Goal: Task Accomplishment & Management: Use online tool/utility

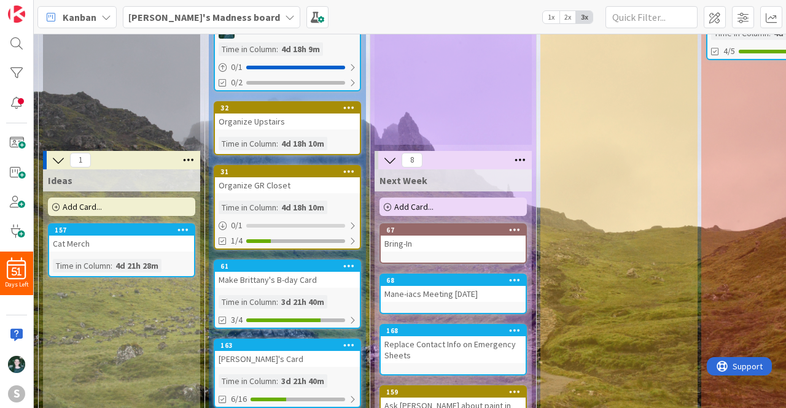
scroll to position [115, 0]
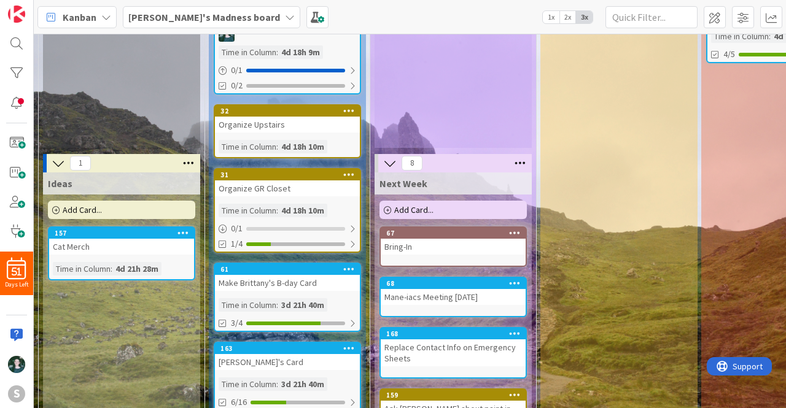
click at [514, 161] on icon at bounding box center [520, 163] width 16 height 18
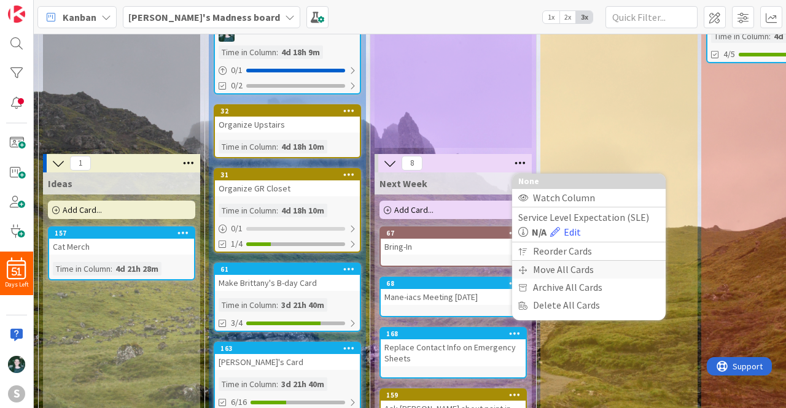
click at [576, 266] on div "Move All Cards" at bounding box center [588, 270] width 153 height 18
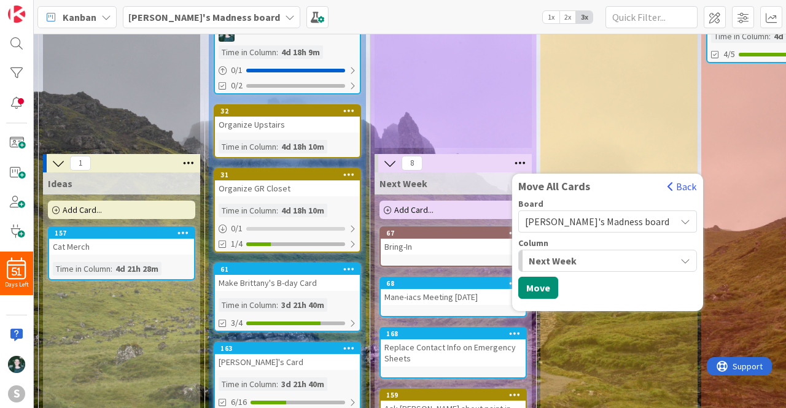
click at [573, 259] on span "Next Week" at bounding box center [553, 261] width 48 height 16
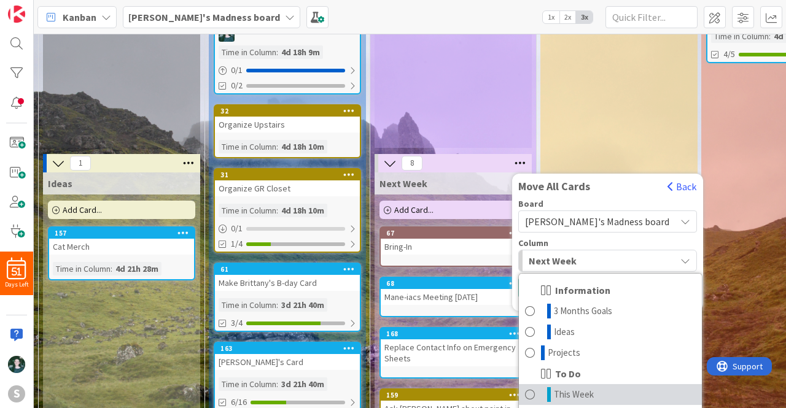
click at [577, 390] on span "This Week" at bounding box center [574, 394] width 40 height 15
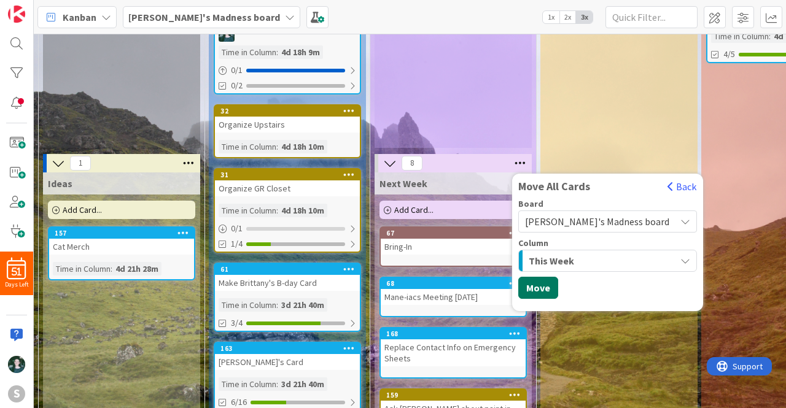
click at [545, 282] on button "Move" at bounding box center [538, 288] width 40 height 22
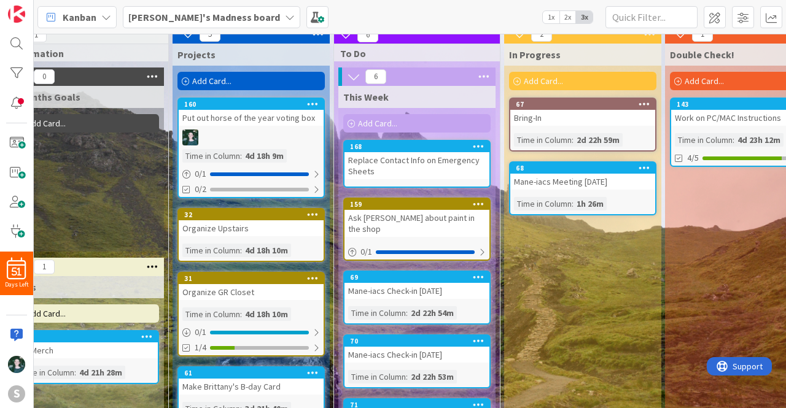
scroll to position [9, 36]
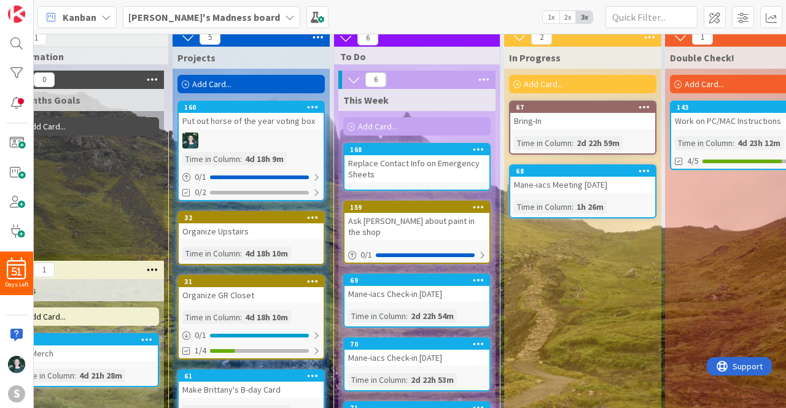
click at [220, 13] on b "[PERSON_NAME]'s Madness board" at bounding box center [204, 17] width 152 height 12
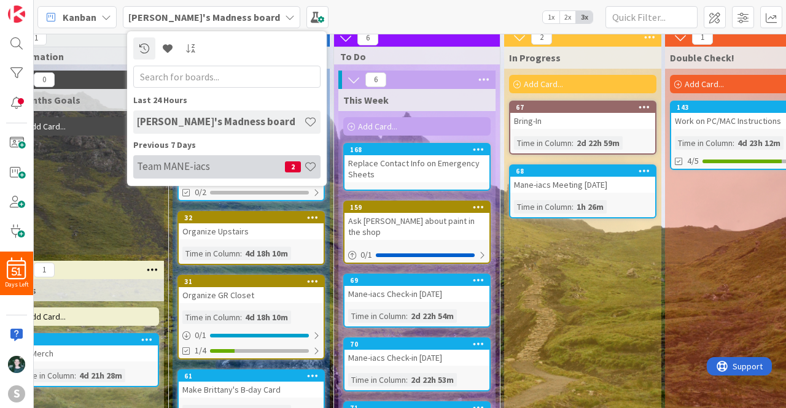
click at [189, 161] on h4 "Team MANE-iacs" at bounding box center [211, 166] width 148 height 12
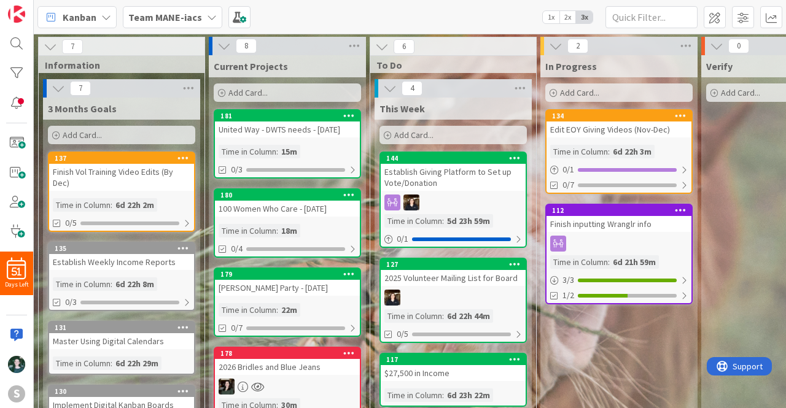
click at [567, 14] on span "2x" at bounding box center [567, 17] width 17 height 12
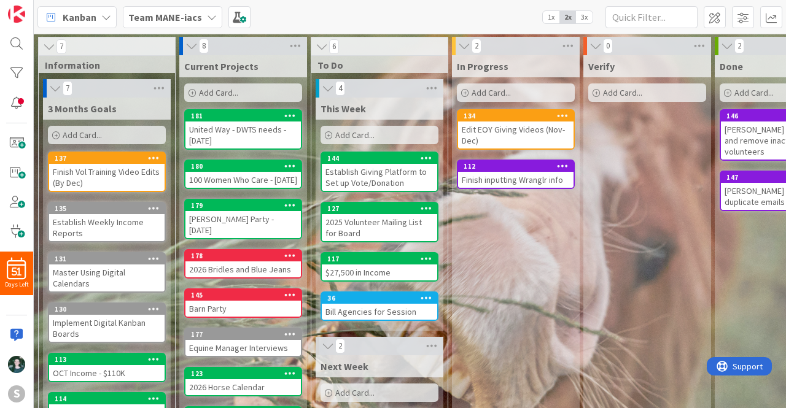
click at [183, 15] on b "Team MANE-iacs" at bounding box center [165, 17] width 74 height 12
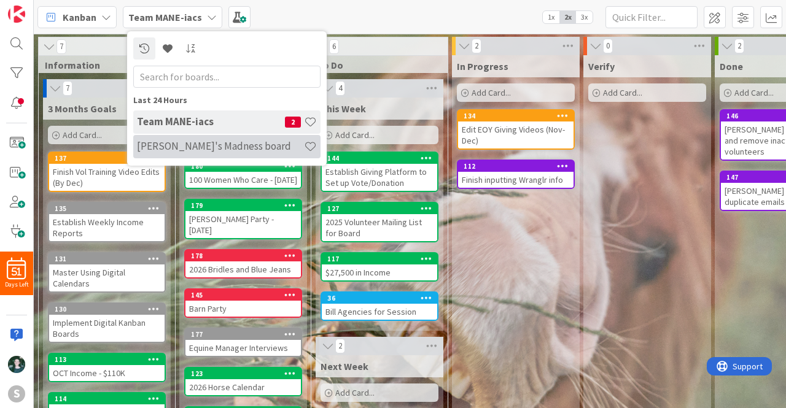
click at [193, 141] on h4 "[PERSON_NAME]'s Madness board" at bounding box center [220, 146] width 167 height 12
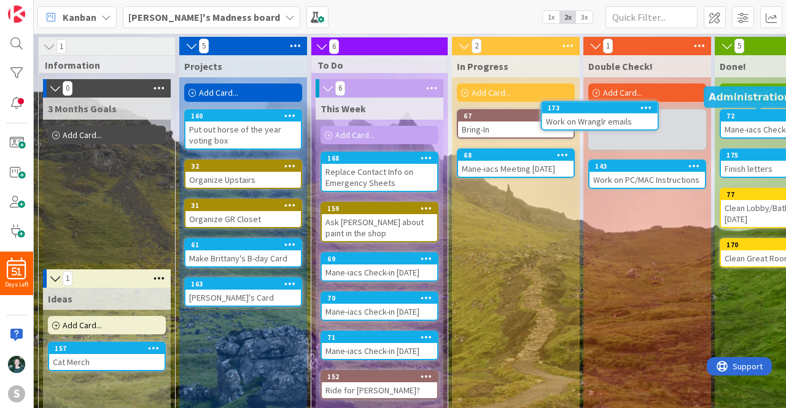
scroll to position [0, 29]
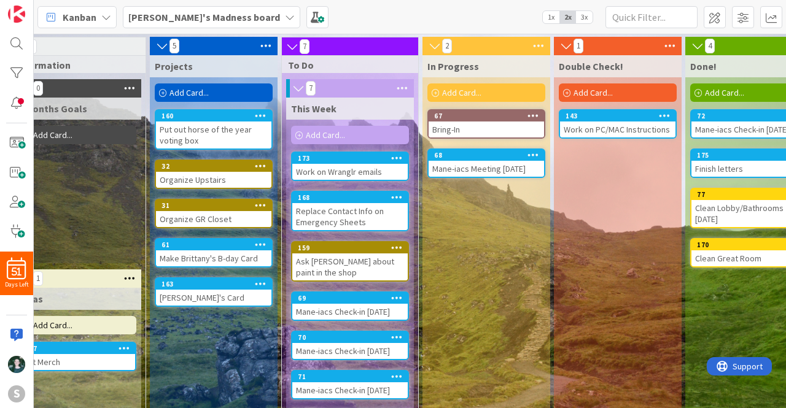
click at [393, 159] on icon at bounding box center [397, 157] width 12 height 9
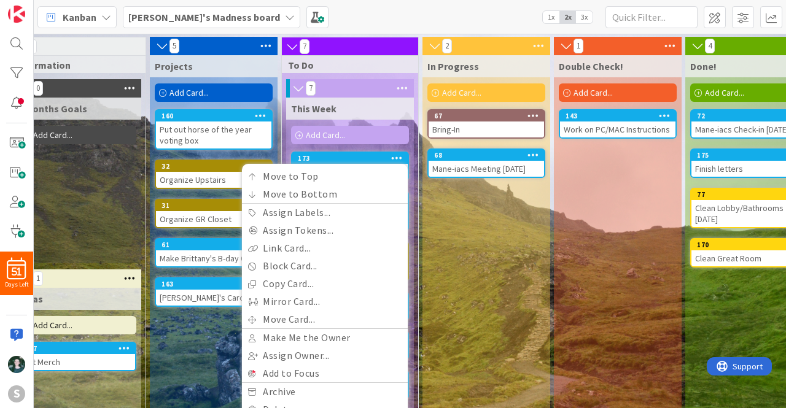
click at [491, 219] on div "In Progress Add Card... 67 Bring-In 68 Mane-iacs Meeting [DATE]" at bounding box center [486, 350] width 128 height 591
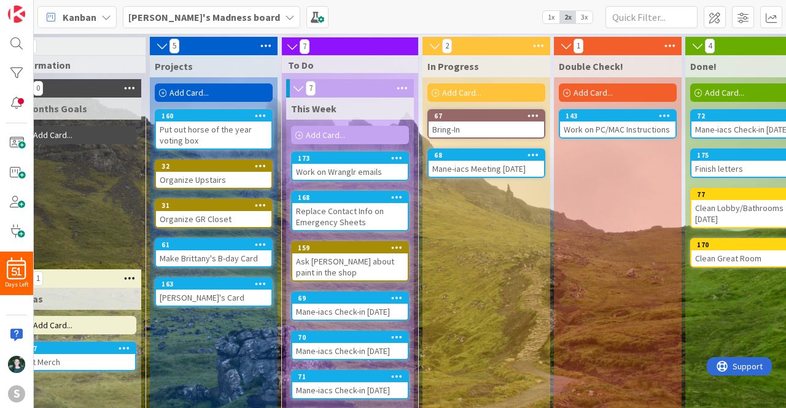
click at [334, 170] on div "Work on Wranglr emails" at bounding box center [349, 172] width 115 height 16
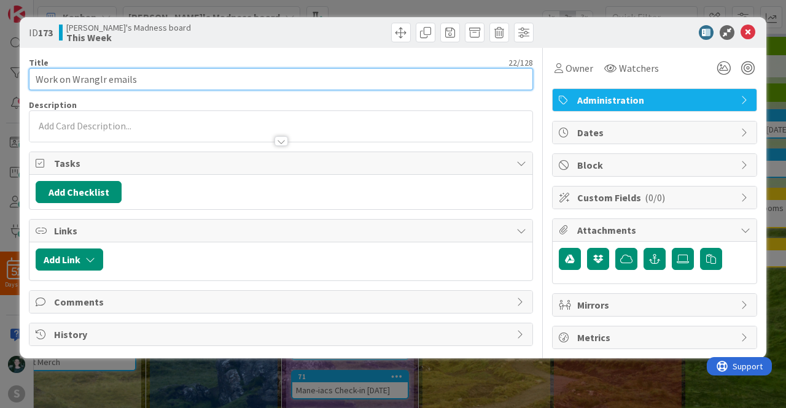
click at [193, 79] on input "Work on Wranglr emails" at bounding box center [281, 79] width 504 height 22
type input "Work on Wranglr"
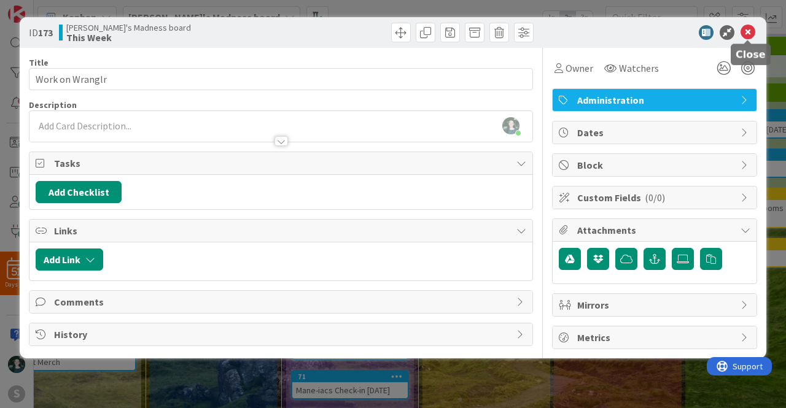
click at [750, 34] on icon at bounding box center [747, 32] width 15 height 15
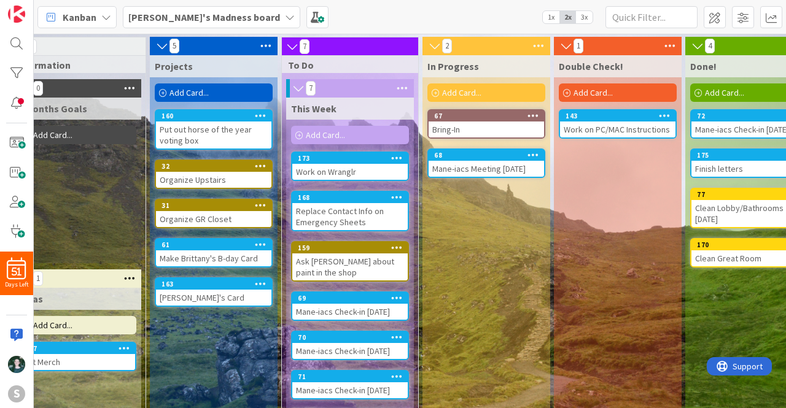
click at [285, 12] on icon at bounding box center [290, 17] width 10 height 10
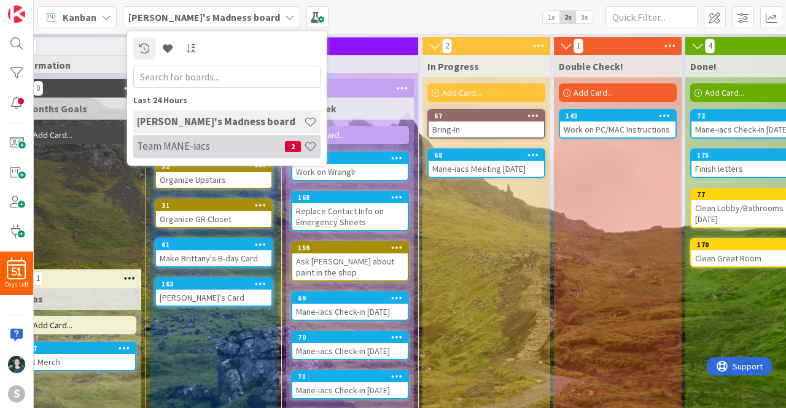
click at [224, 148] on h4 "Team MANE-iacs" at bounding box center [211, 146] width 148 height 12
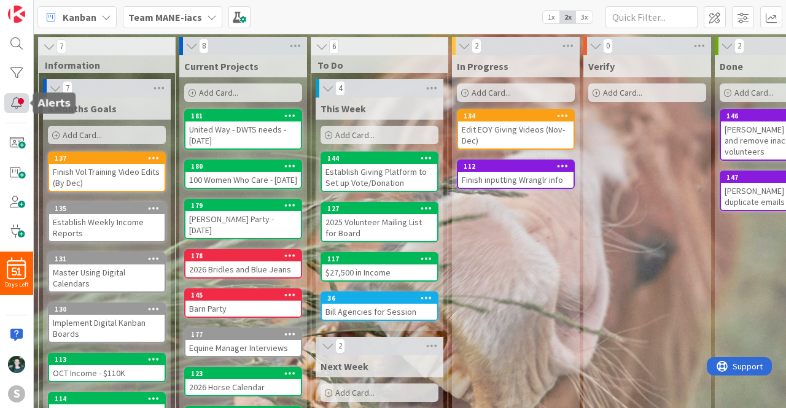
click at [23, 99] on div at bounding box center [16, 103] width 25 height 20
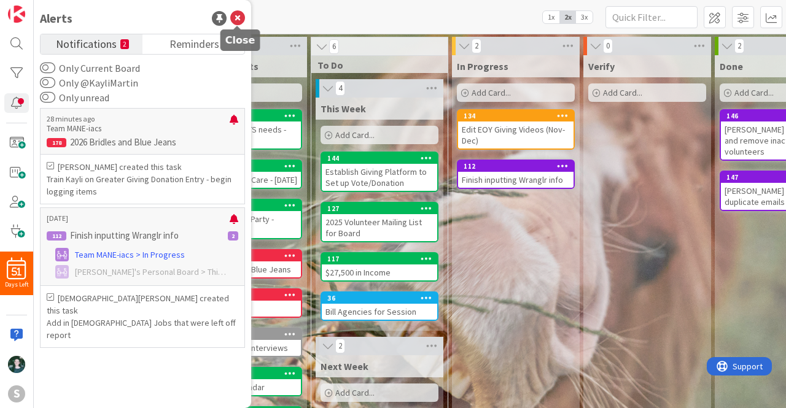
click at [238, 16] on icon at bounding box center [237, 18] width 15 height 15
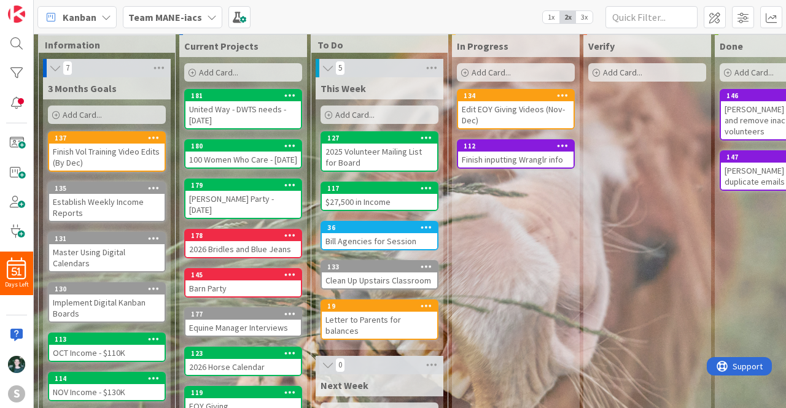
scroll to position [9, 0]
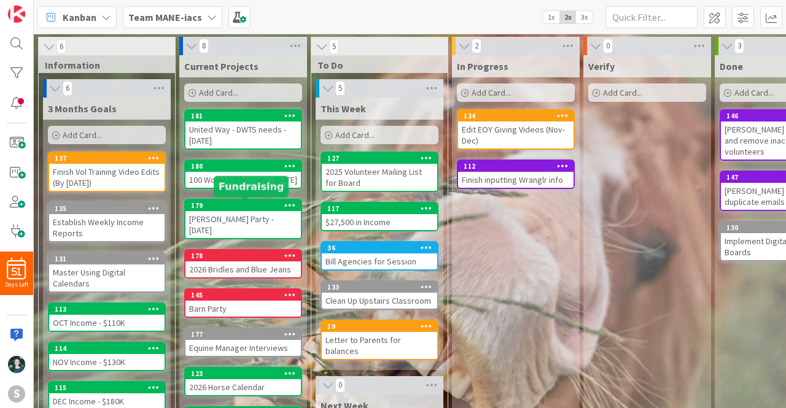
click at [247, 203] on div "179" at bounding box center [246, 205] width 110 height 9
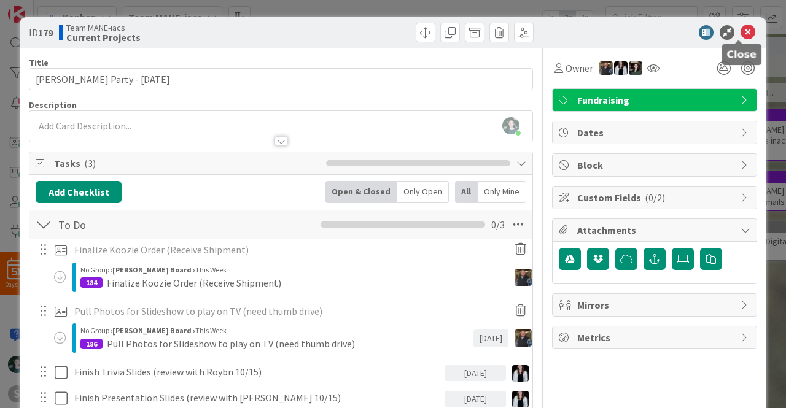
click at [742, 32] on icon at bounding box center [747, 32] width 15 height 15
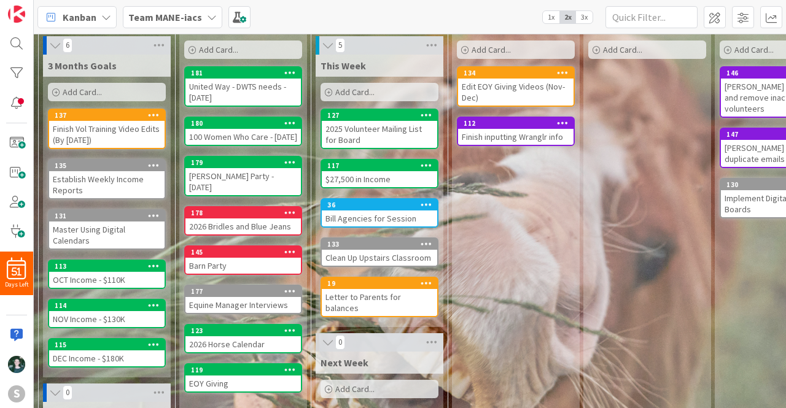
scroll to position [63, 0]
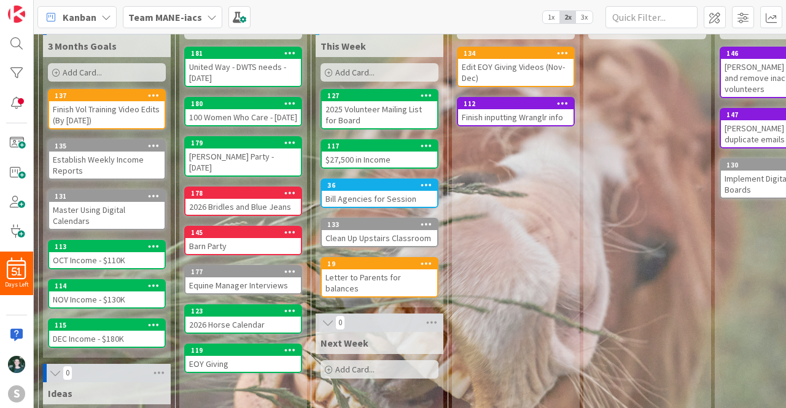
click at [241, 238] on div "Barn Party" at bounding box center [242, 246] width 115 height 16
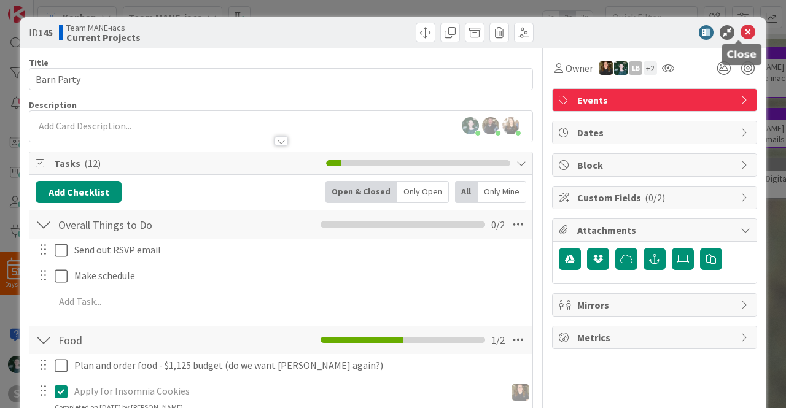
click at [740, 31] on icon at bounding box center [747, 32] width 15 height 15
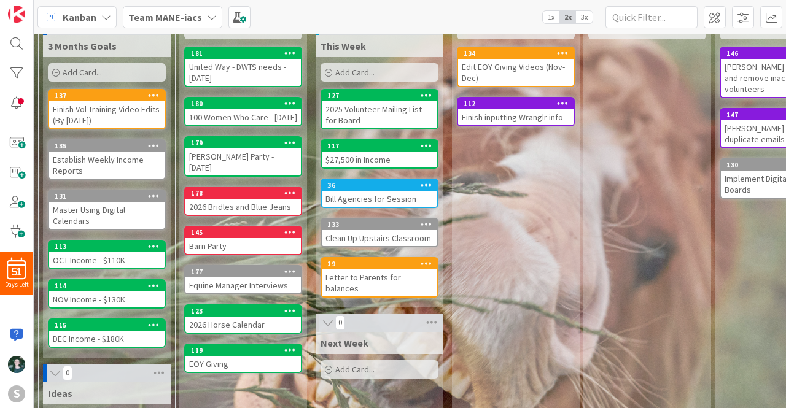
click at [248, 199] on div "2026 Bridles and Blue Jeans" at bounding box center [242, 207] width 115 height 16
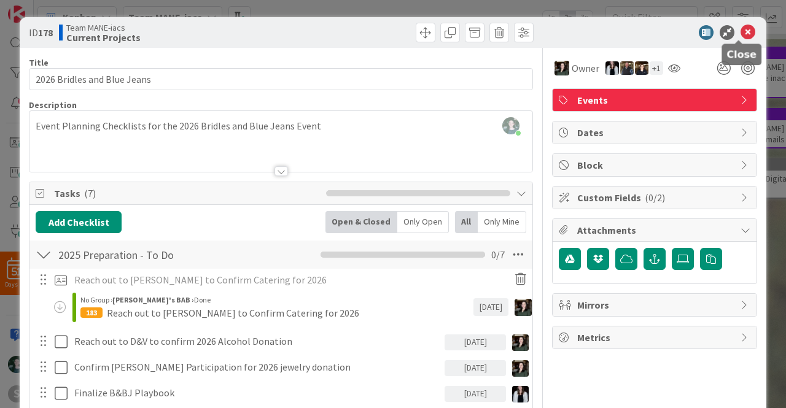
click at [740, 30] on icon at bounding box center [747, 32] width 15 height 15
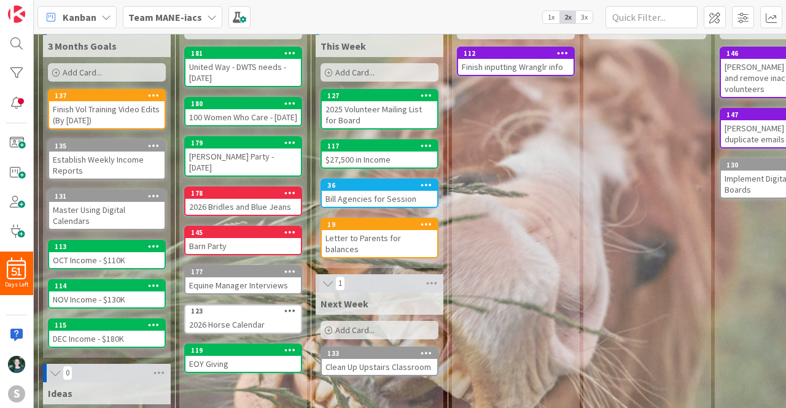
click at [256, 58] on div "181" at bounding box center [242, 53] width 115 height 11
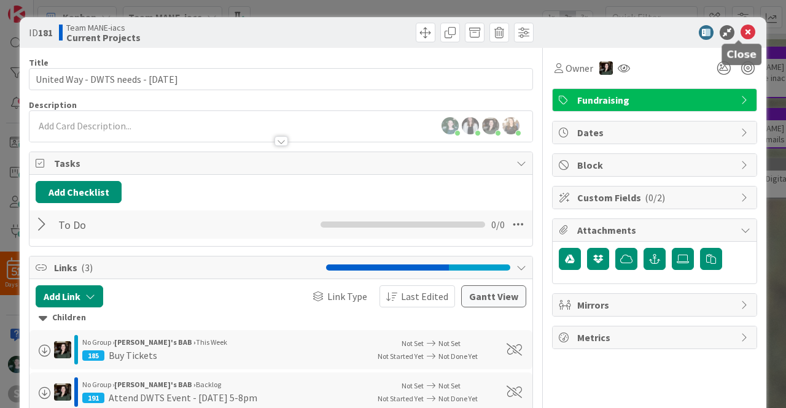
click at [742, 29] on icon at bounding box center [747, 32] width 15 height 15
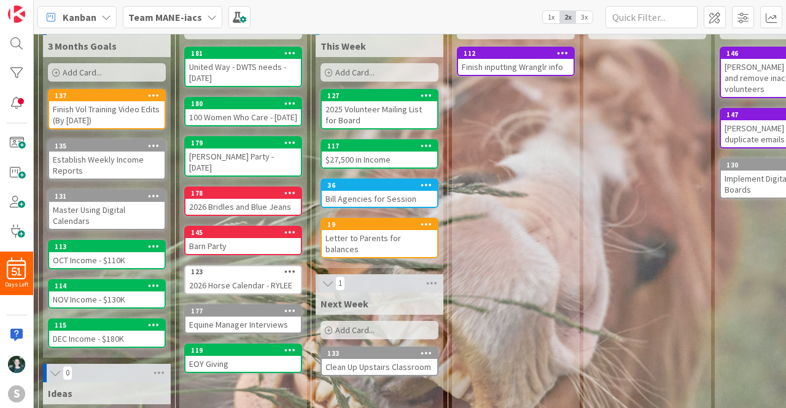
click at [211, 13] on icon at bounding box center [212, 17] width 10 height 10
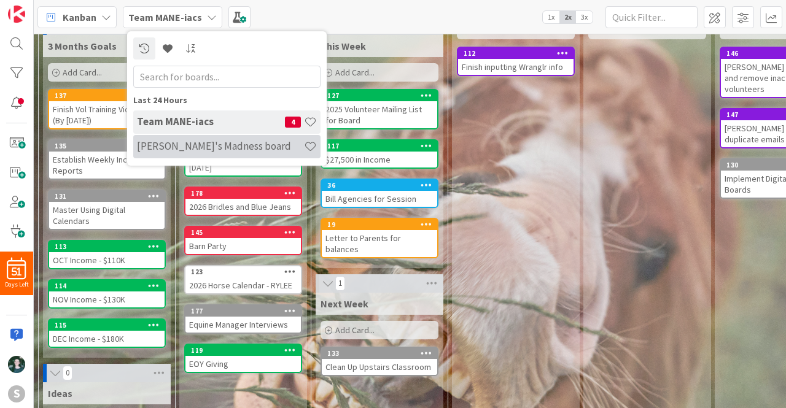
click at [188, 142] on h4 "[PERSON_NAME]'s Madness board" at bounding box center [220, 146] width 167 height 12
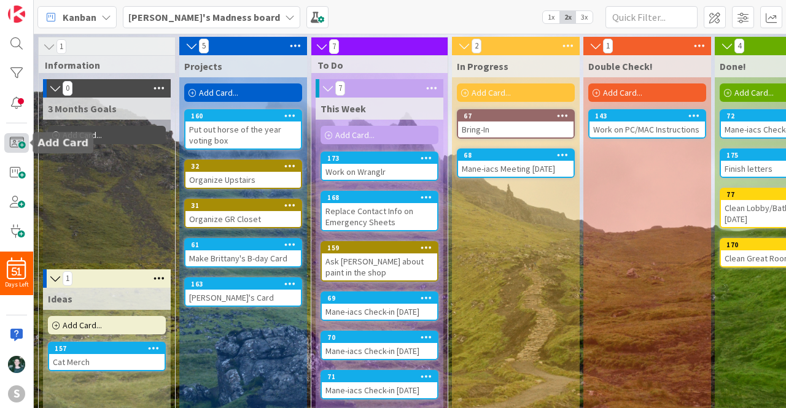
click at [19, 146] on span at bounding box center [16, 143] width 25 height 20
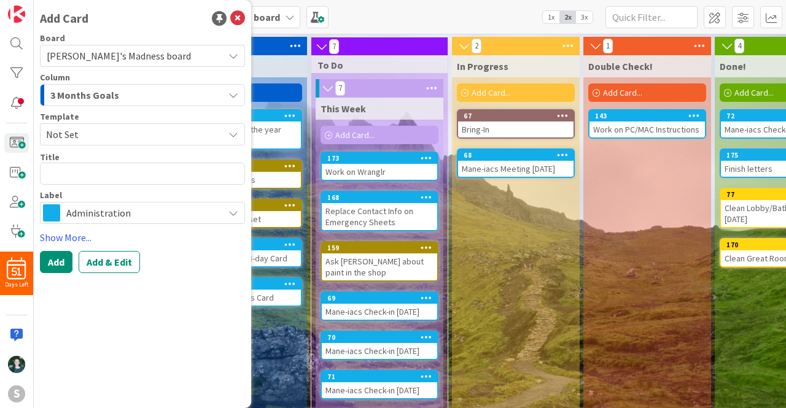
click at [142, 91] on div "3 Months Goals" at bounding box center [135, 95] width 176 height 20
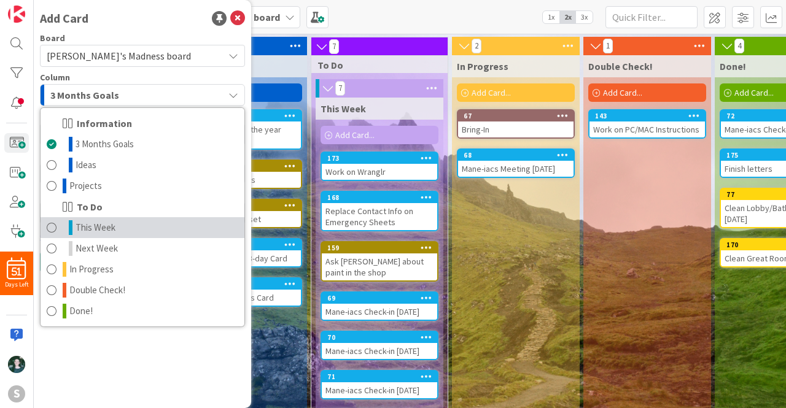
click at [115, 230] on link "This Week" at bounding box center [143, 227] width 204 height 21
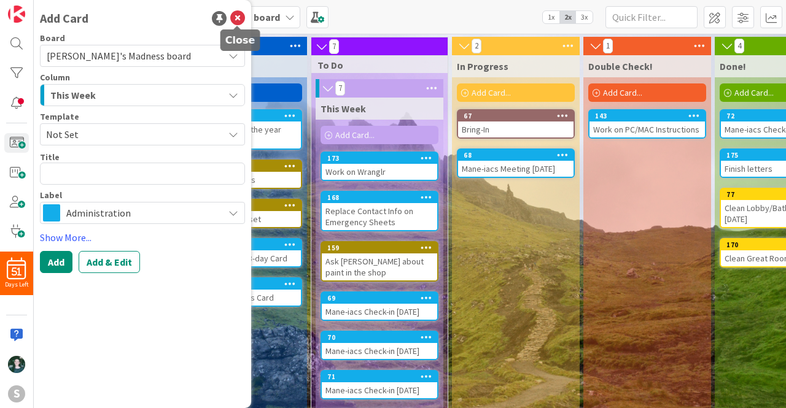
click at [239, 18] on icon at bounding box center [237, 18] width 15 height 15
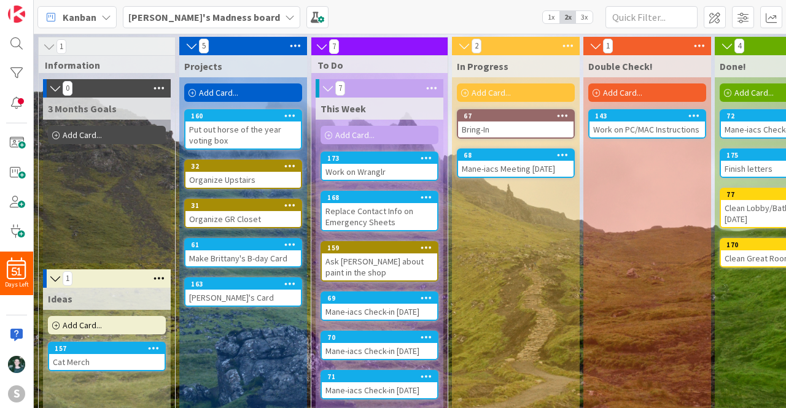
click at [375, 202] on div "168" at bounding box center [379, 197] width 115 height 11
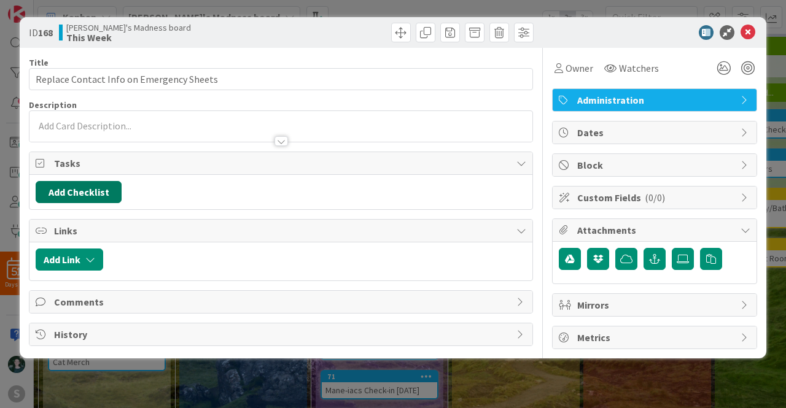
click at [95, 192] on button "Add Checklist" at bounding box center [79, 192] width 86 height 22
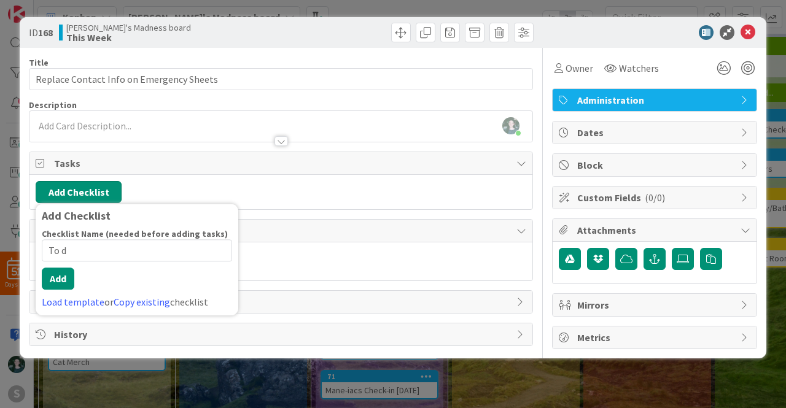
type input "To do"
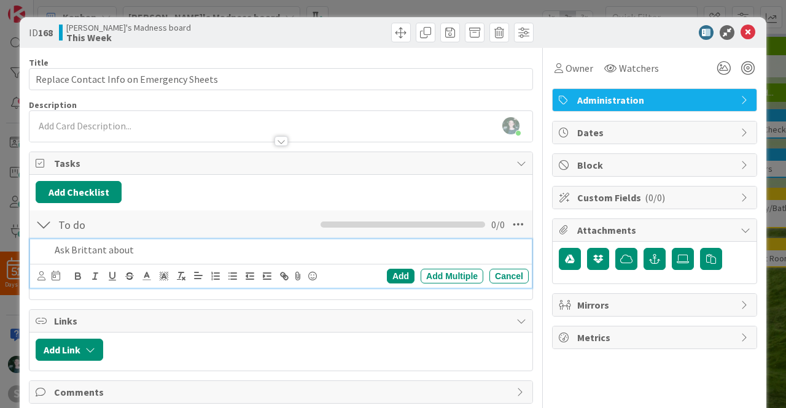
click at [101, 250] on p "Ask Brittant about" at bounding box center [289, 250] width 469 height 14
click at [147, 251] on p "Ask Brittany about" at bounding box center [289, 250] width 469 height 14
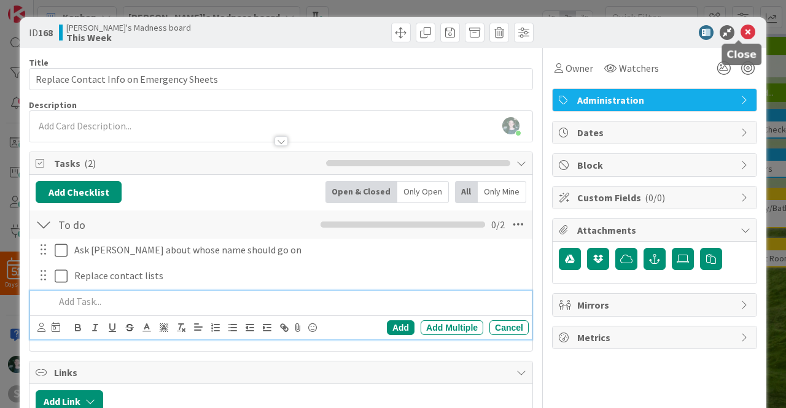
click at [740, 30] on icon at bounding box center [747, 32] width 15 height 15
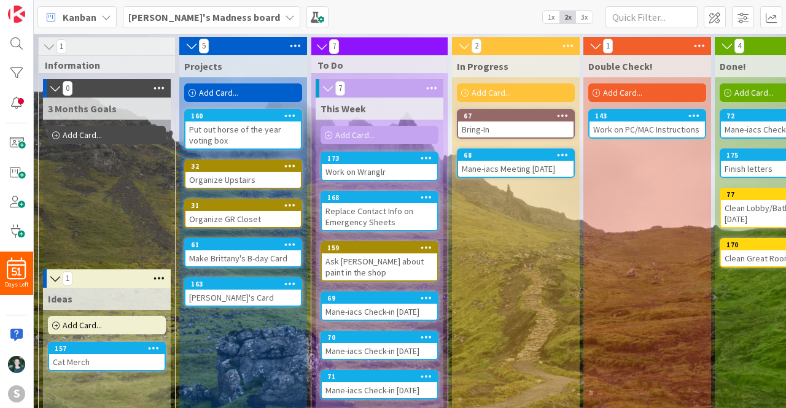
click at [209, 20] on b "[PERSON_NAME]'s Madness board" at bounding box center [204, 17] width 152 height 12
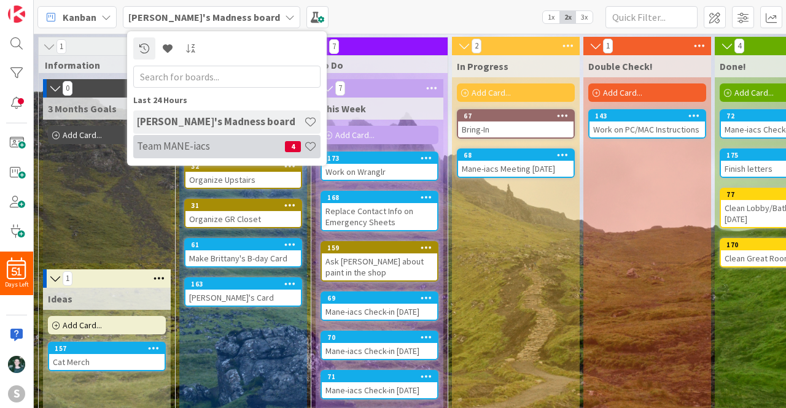
click at [209, 142] on h4 "Team MANE-iacs" at bounding box center [211, 146] width 148 height 12
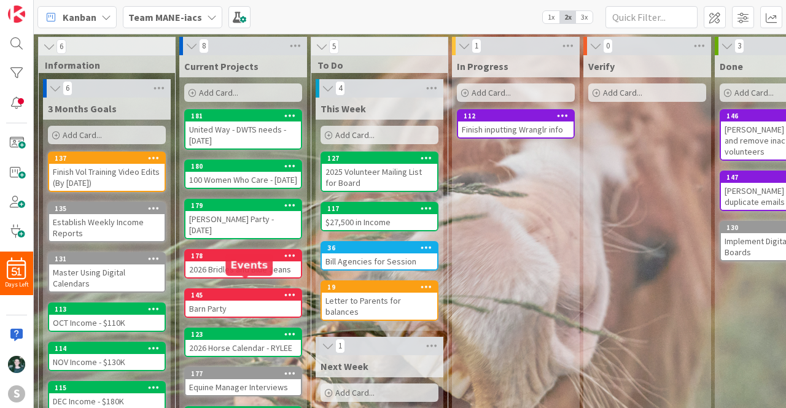
click at [233, 291] on div "145" at bounding box center [246, 295] width 110 height 9
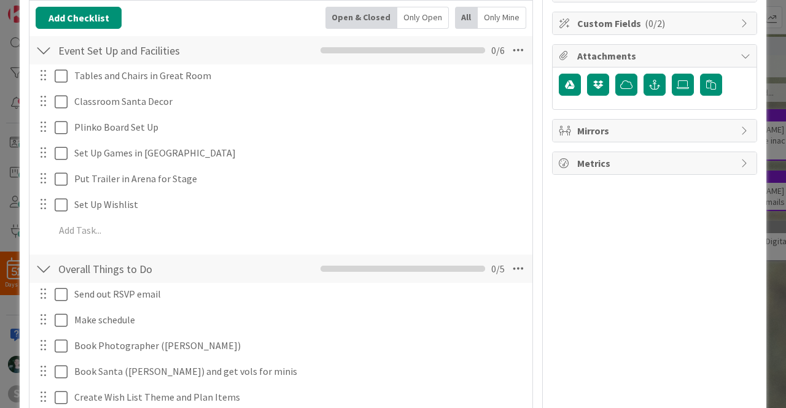
scroll to position [350, 0]
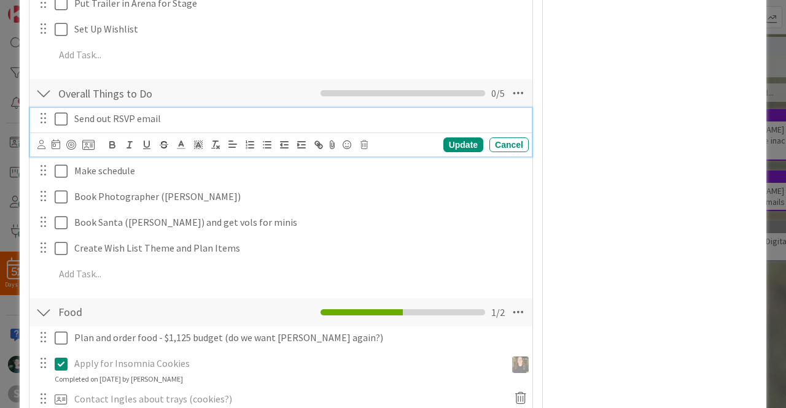
click at [102, 118] on p "Send out RSVP email" at bounding box center [298, 119] width 449 height 14
click at [38, 143] on icon at bounding box center [41, 144] width 8 height 9
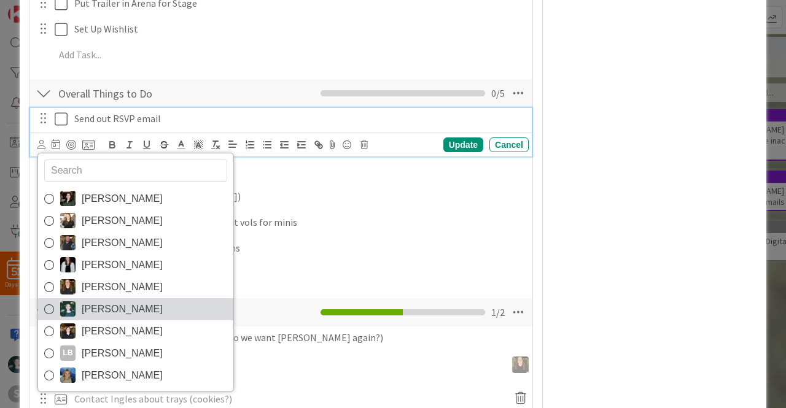
click at [47, 306] on icon at bounding box center [49, 309] width 10 height 18
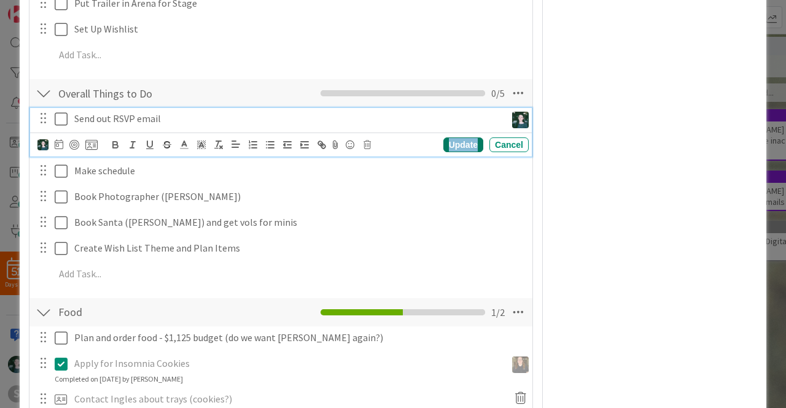
click at [455, 142] on div "Update" at bounding box center [463, 145] width 40 height 15
click at [173, 117] on p "Send out RSVP email" at bounding box center [287, 119] width 427 height 14
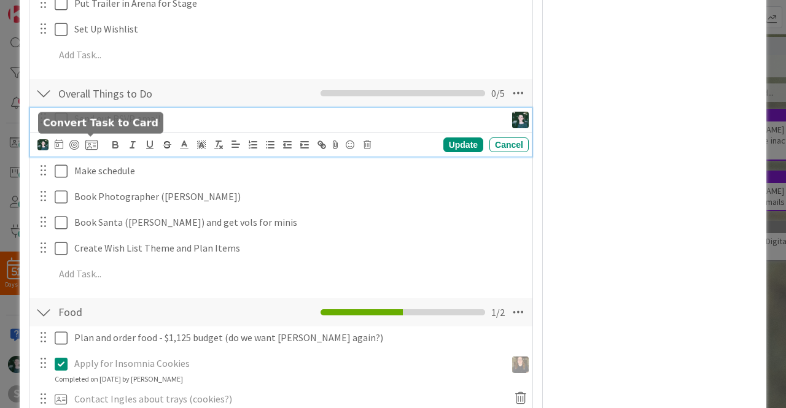
click at [90, 139] on icon at bounding box center [91, 144] width 12 height 11
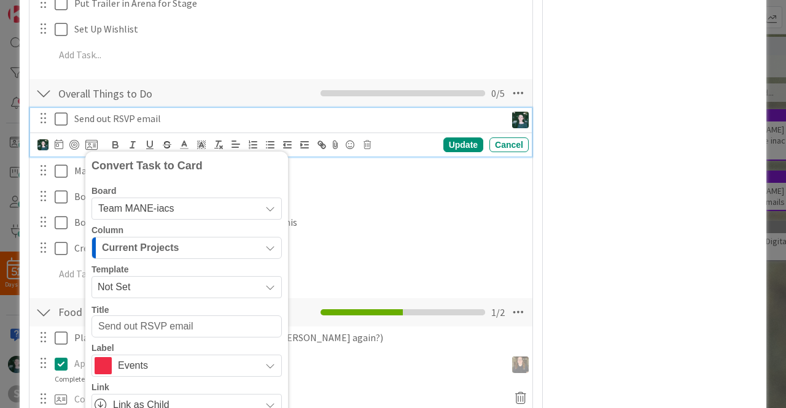
scroll to position [425, 0]
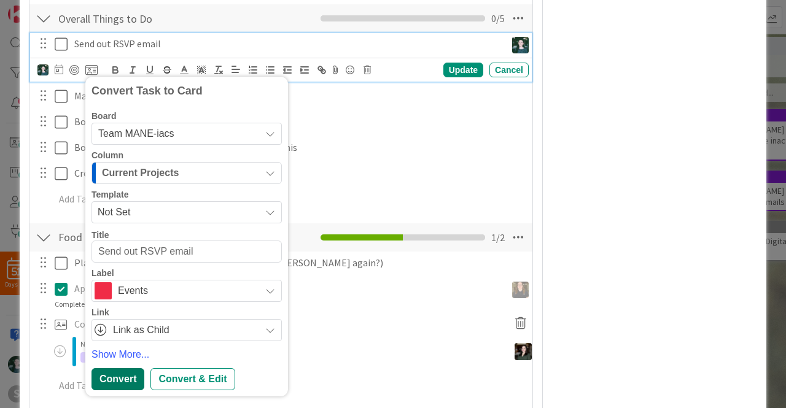
click at [124, 374] on div "Convert" at bounding box center [117, 379] width 53 height 22
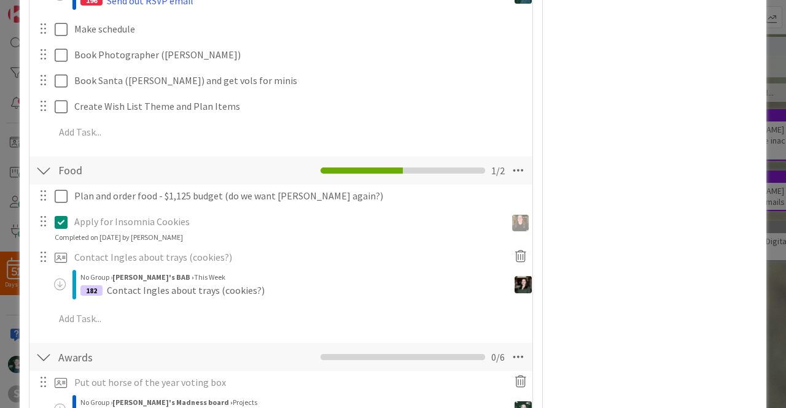
scroll to position [597, 0]
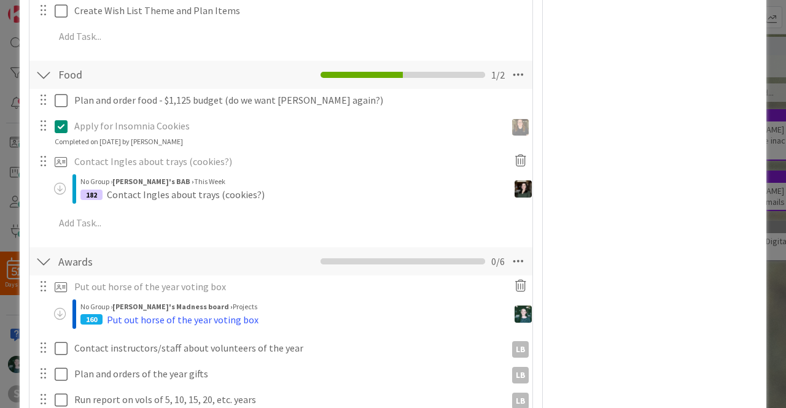
type textarea "x"
